Goal: Task Accomplishment & Management: Manage account settings

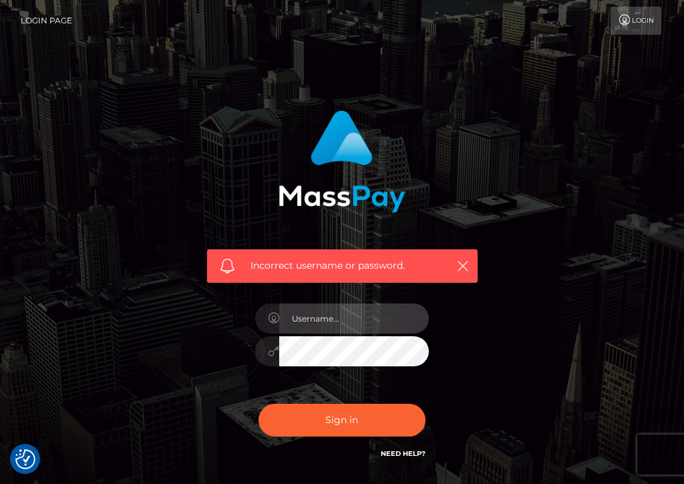
type input "[DATE]"
click at [356, 322] on input "1994-11-29" at bounding box center [354, 318] width 150 height 30
drag, startPoint x: 349, startPoint y: 321, endPoint x: 238, endPoint y: 306, distance: 111.9
click at [239, 307] on div "Incorrect username or password. 1994-11-29" at bounding box center [342, 285] width 291 height 371
type input "Velira"
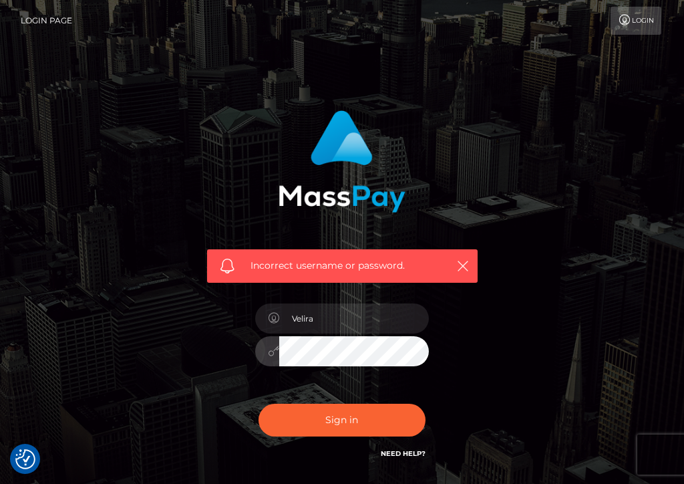
click at [220, 351] on div "Incorrect username or password. Velira" at bounding box center [342, 285] width 291 height 371
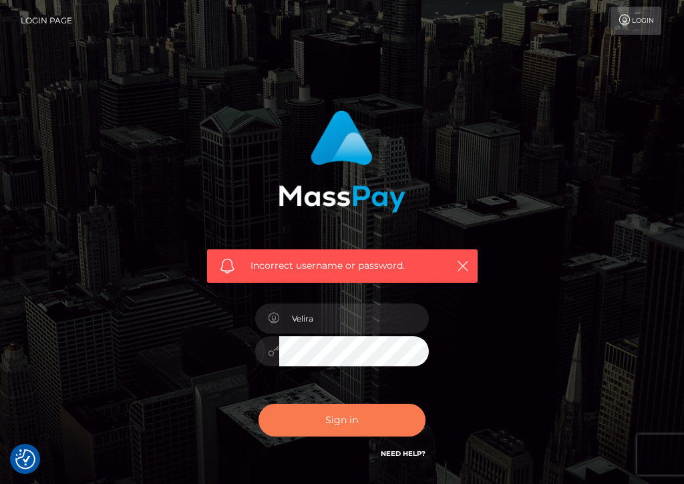
click at [346, 425] on button "Sign in" at bounding box center [341, 419] width 167 height 33
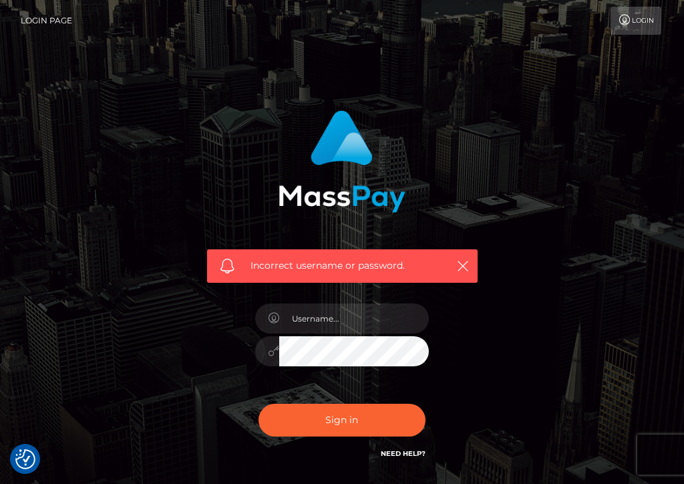
click at [650, 27] on link "Login" at bounding box center [635, 21] width 51 height 28
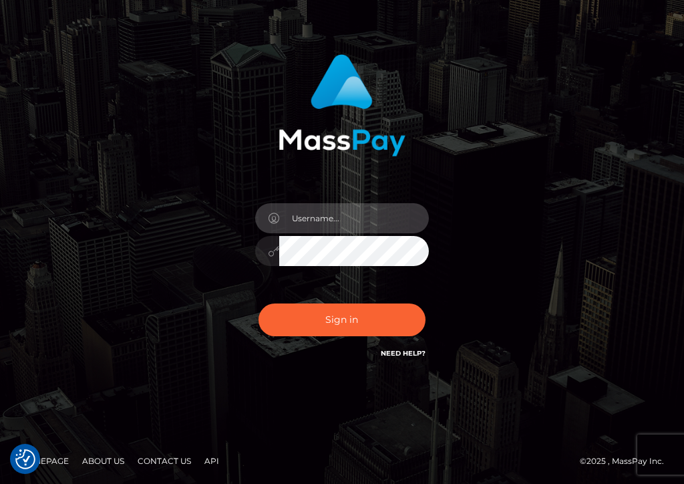
scroll to position [55, 0]
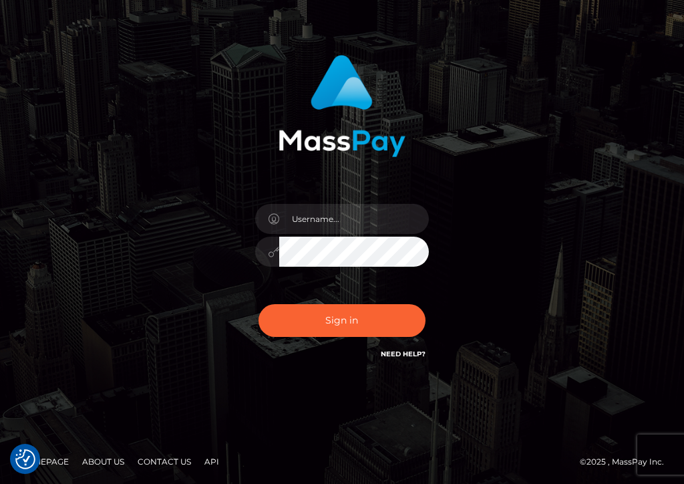
click at [56, 460] on link "Homepage" at bounding box center [44, 461] width 59 height 21
